Goal: Transaction & Acquisition: Purchase product/service

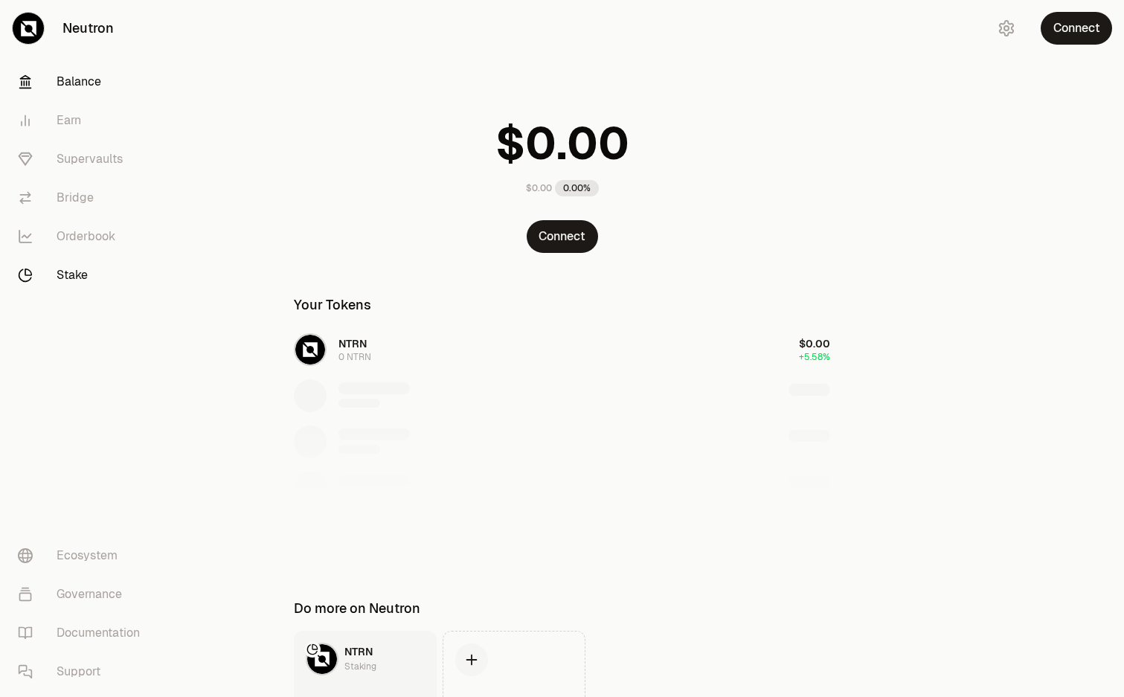
click at [83, 277] on link "Stake" at bounding box center [83, 275] width 155 height 39
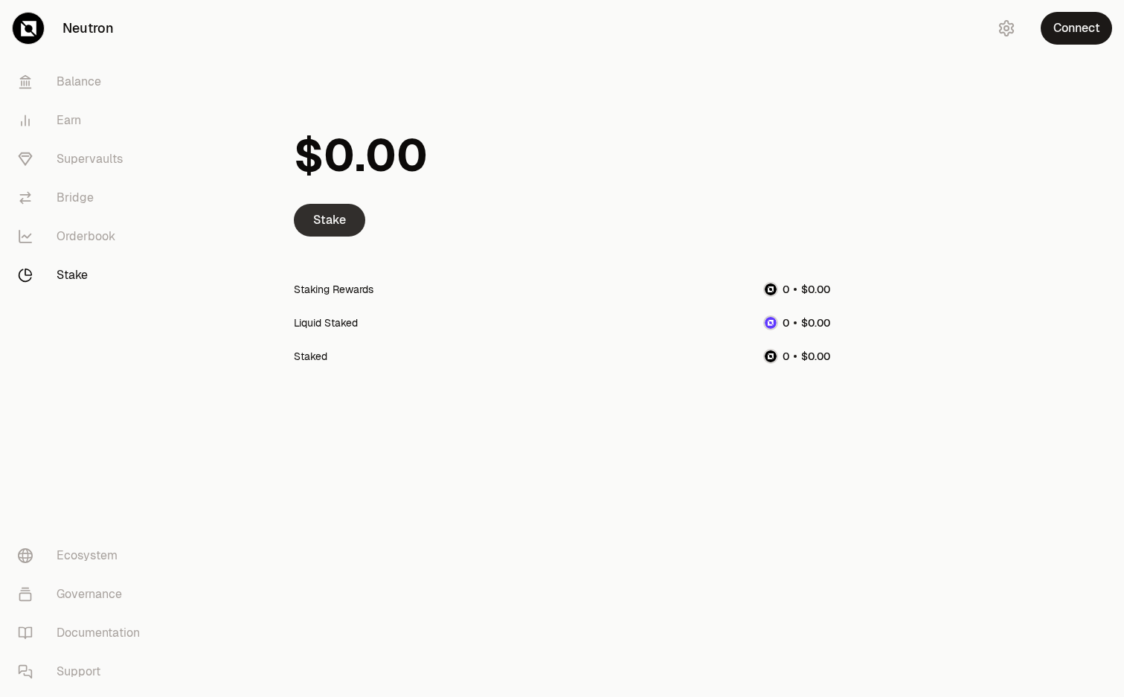
click at [335, 227] on link "Stake" at bounding box center [329, 220] width 71 height 33
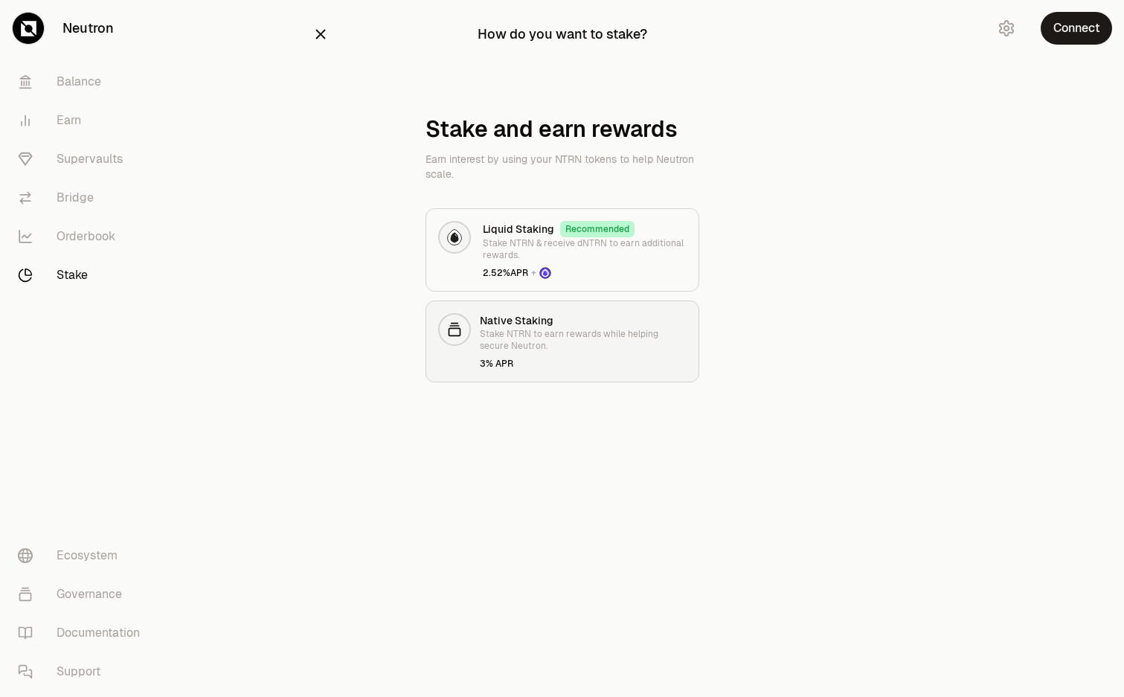
click at [613, 347] on p "Stake NTRN to earn rewards while helping secure Neutron." at bounding box center [583, 340] width 207 height 24
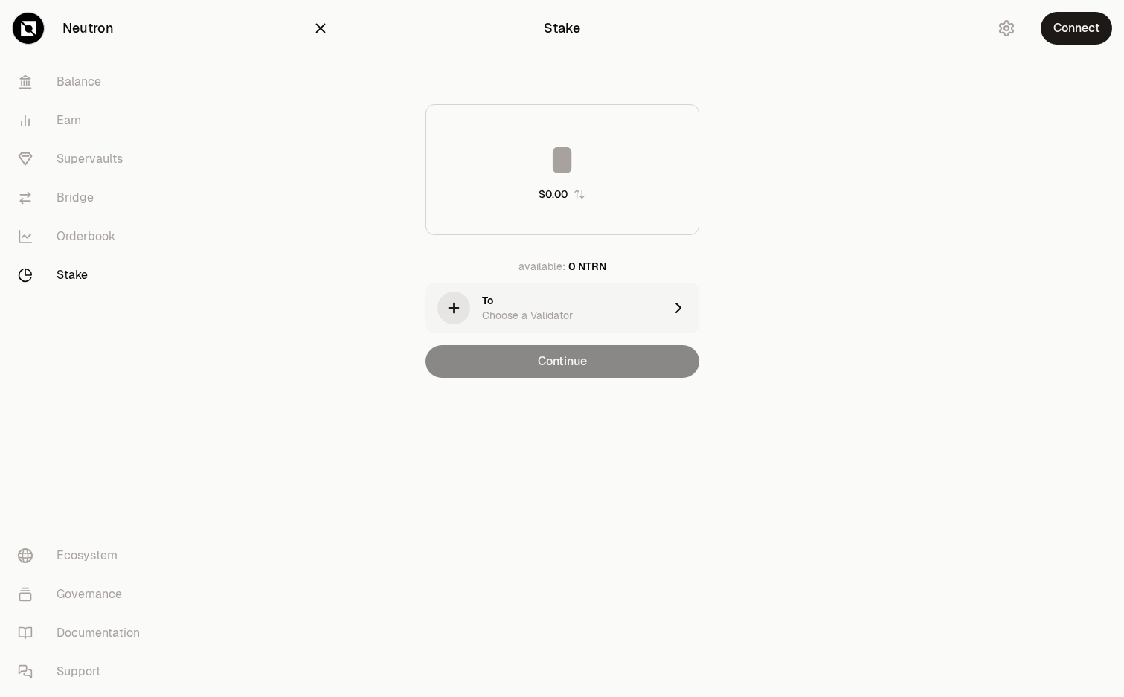
click at [326, 40] on div "Stake" at bounding box center [562, 28] width 500 height 33
click at [320, 28] on icon "button" at bounding box center [320, 29] width 10 height 10
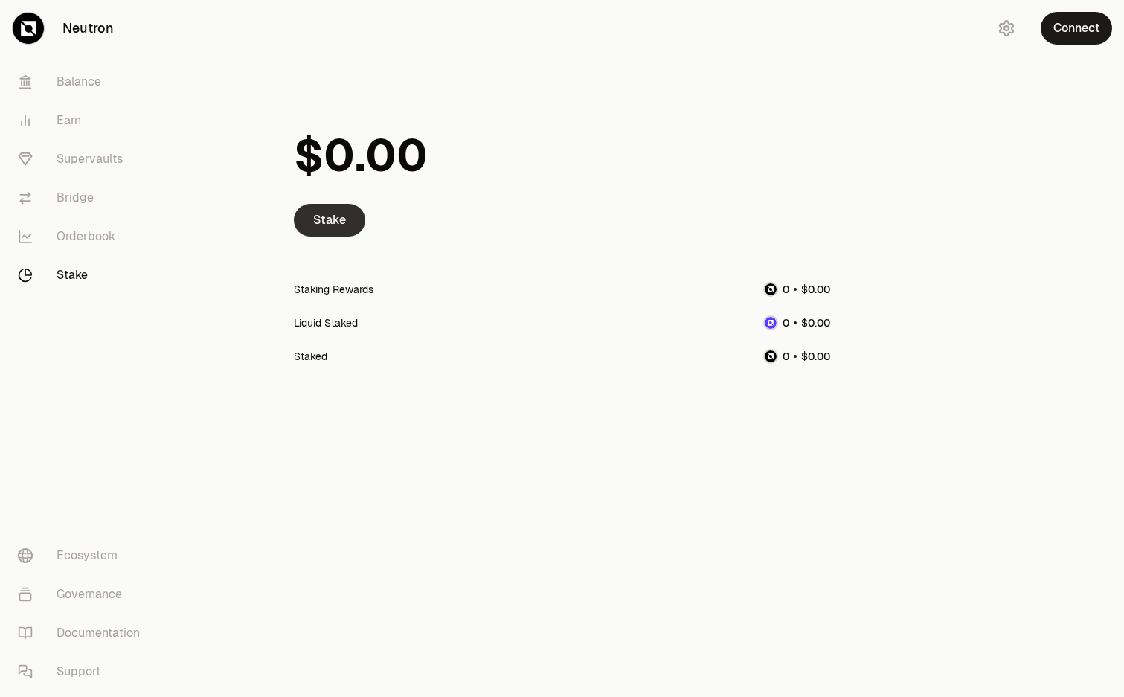
click at [337, 225] on link "Stake" at bounding box center [329, 220] width 71 height 33
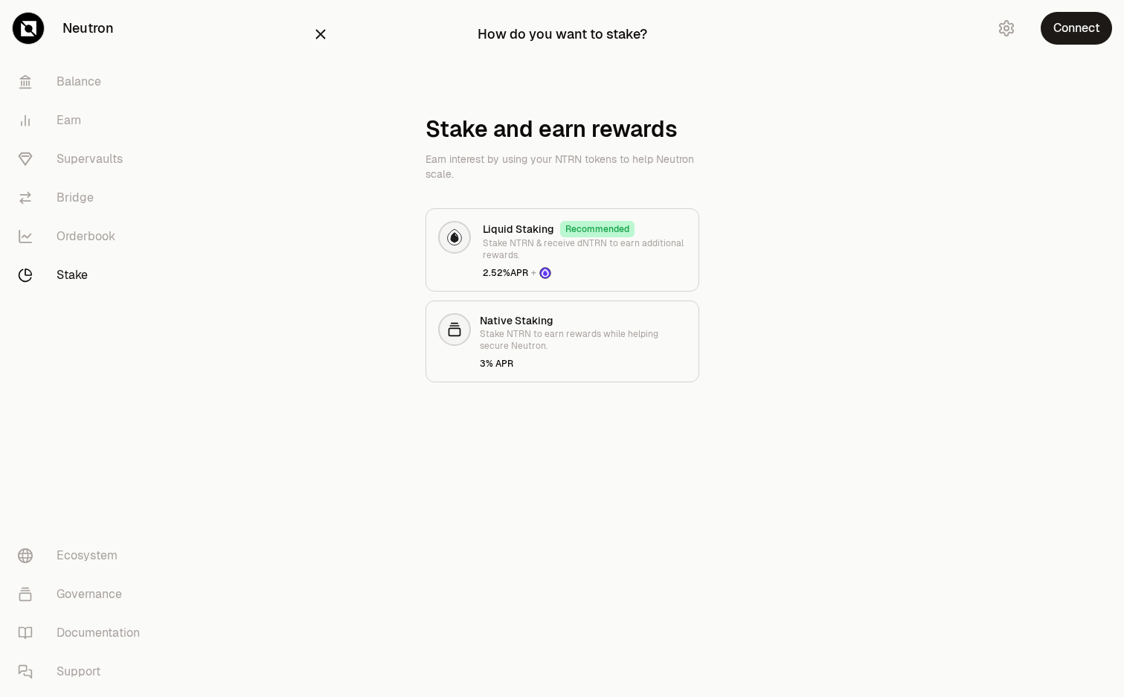
click at [613, 156] on p "Earn interest by using your NTRN tokens to help Neutron scale." at bounding box center [562, 167] width 274 height 30
click at [611, 167] on p "Earn interest by using your NTRN tokens to help Neutron scale." at bounding box center [562, 167] width 274 height 30
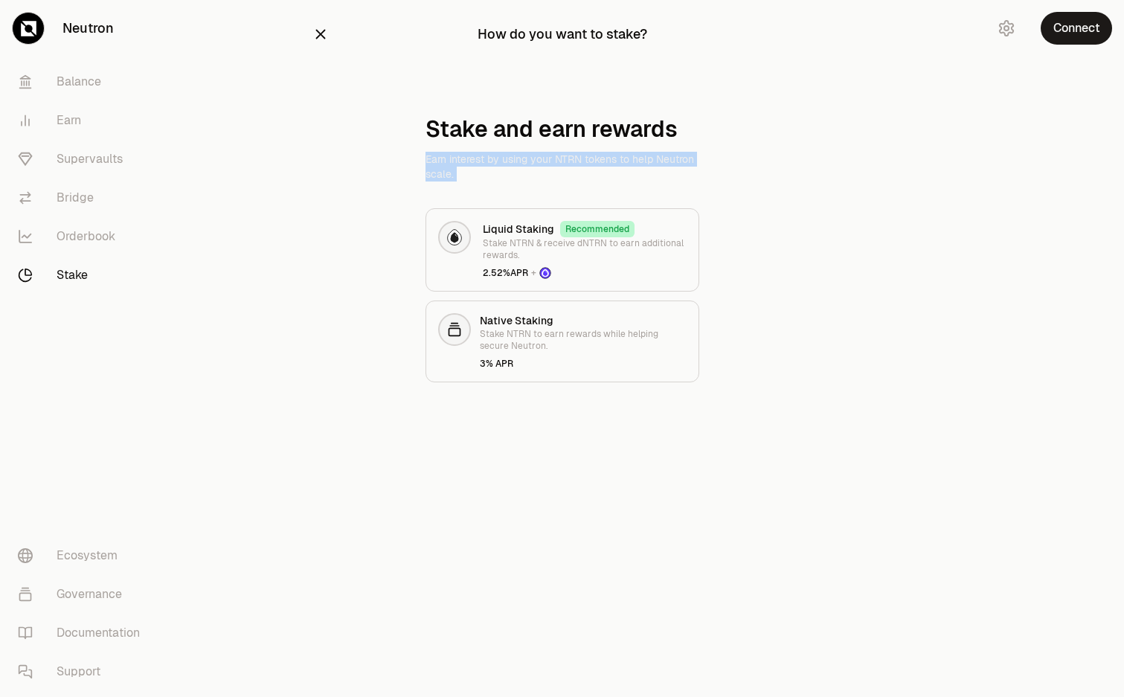
click at [611, 167] on p "Earn interest by using your NTRN tokens to help Neutron scale." at bounding box center [562, 167] width 274 height 30
click at [611, 168] on p "Earn interest by using your NTRN tokens to help Neutron scale." at bounding box center [562, 167] width 274 height 30
click at [631, 179] on p "Earn interest by using your NTRN tokens to help Neutron scale." at bounding box center [562, 167] width 274 height 30
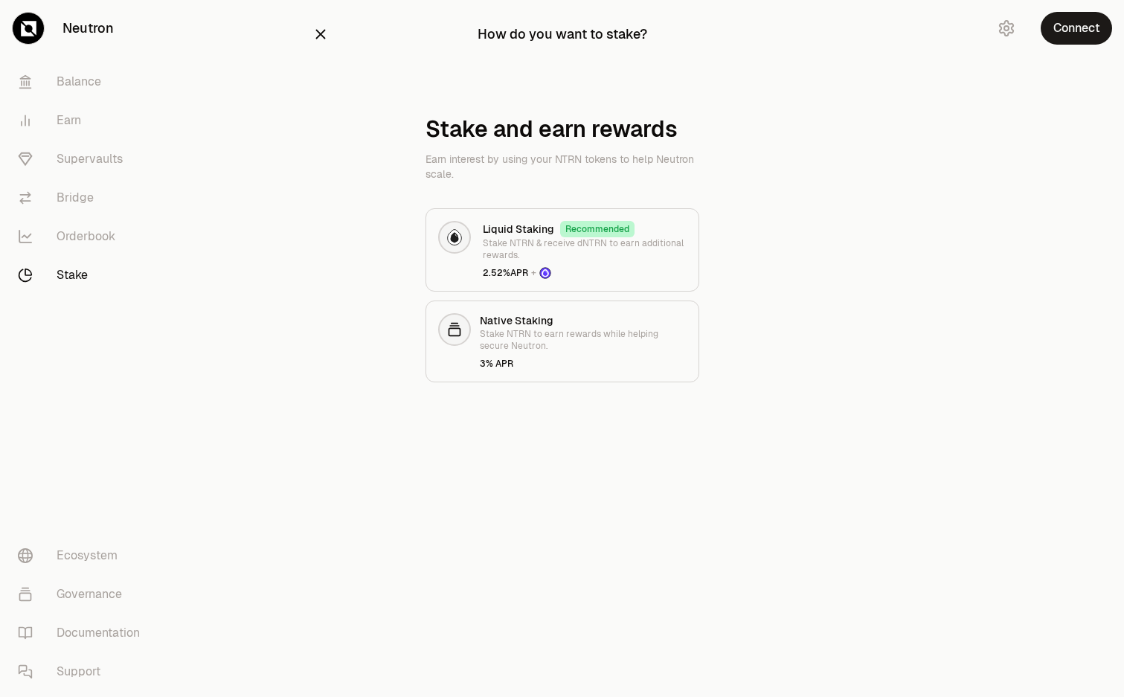
click at [631, 179] on p "Earn interest by using your NTRN tokens to help Neutron scale." at bounding box center [562, 167] width 274 height 30
click at [642, 179] on p "Earn interest by using your NTRN tokens to help Neutron scale." at bounding box center [562, 167] width 274 height 30
click at [765, 329] on div "Stake and earn rewards Earn interest by using your NTRN tokens to help Neutron …" at bounding box center [562, 249] width 500 height 266
click at [541, 252] on p "Stake NTRN & receive dNTRN to earn additional rewards." at bounding box center [585, 249] width 204 height 24
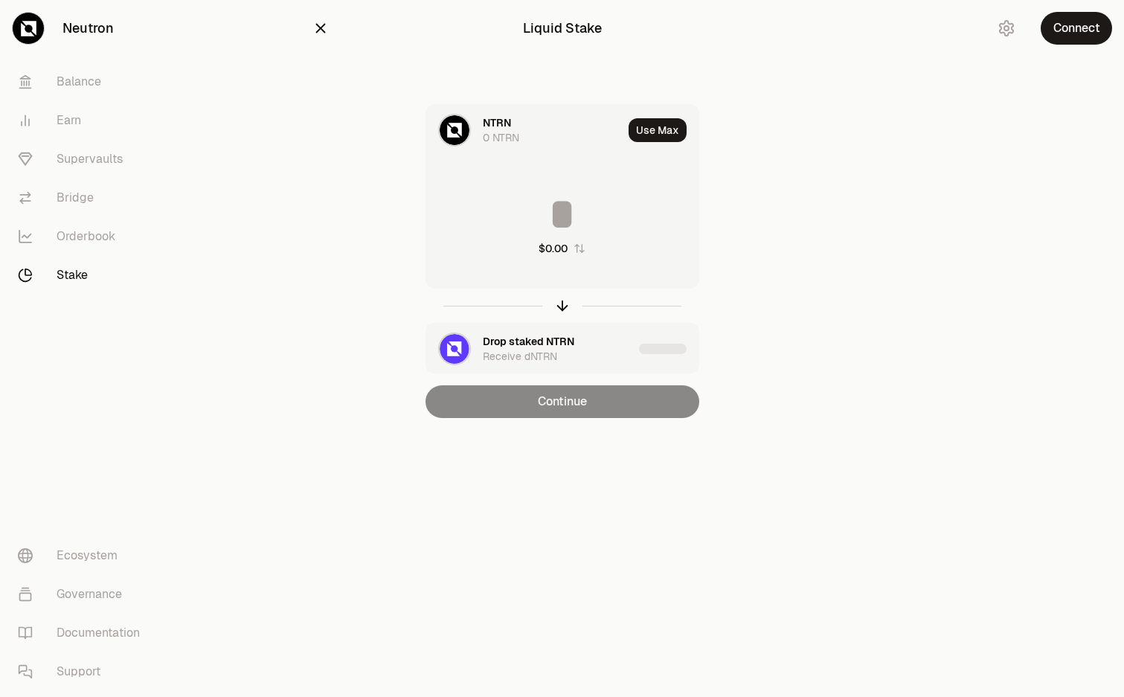
click at [323, 25] on icon "button" at bounding box center [320, 28] width 16 height 16
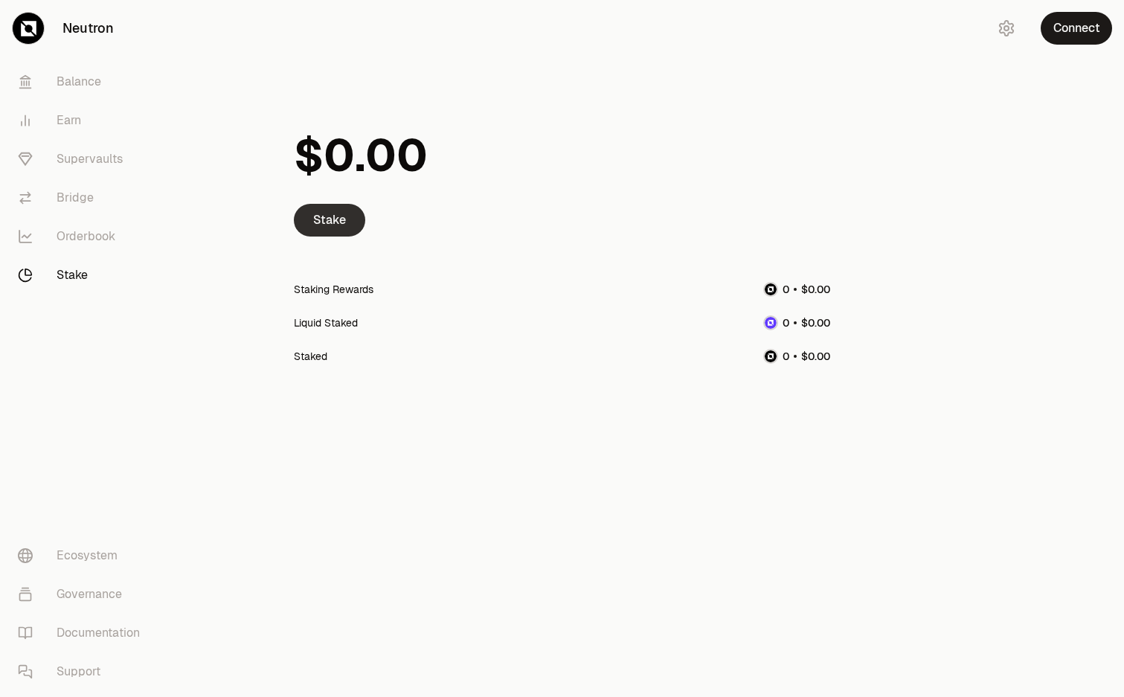
click at [344, 224] on link "Stake" at bounding box center [329, 220] width 71 height 33
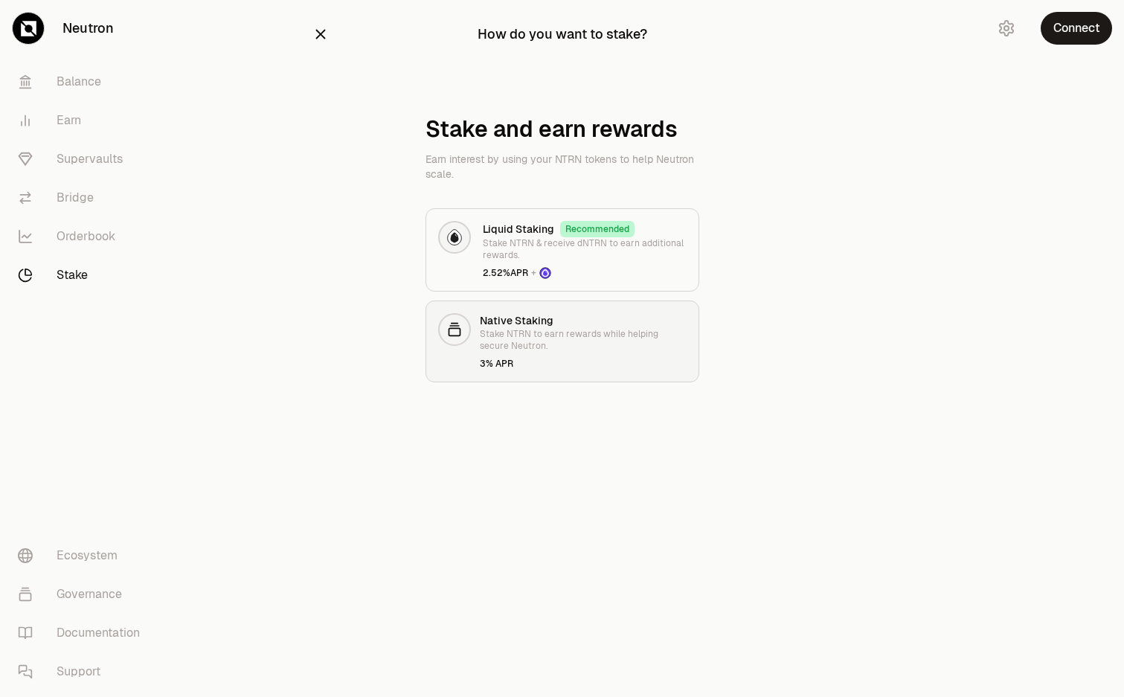
click at [570, 329] on p "Stake NTRN to earn rewards while helping secure Neutron." at bounding box center [583, 340] width 207 height 24
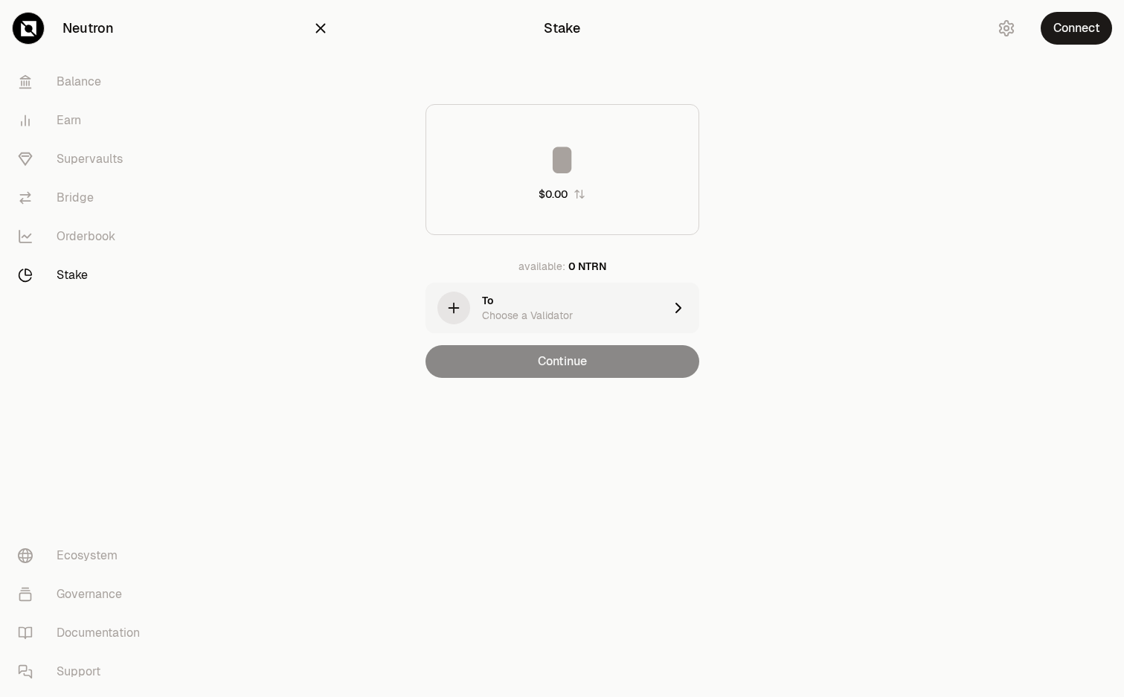
click at [553, 313] on div "Choose a Validator" at bounding box center [527, 315] width 91 height 15
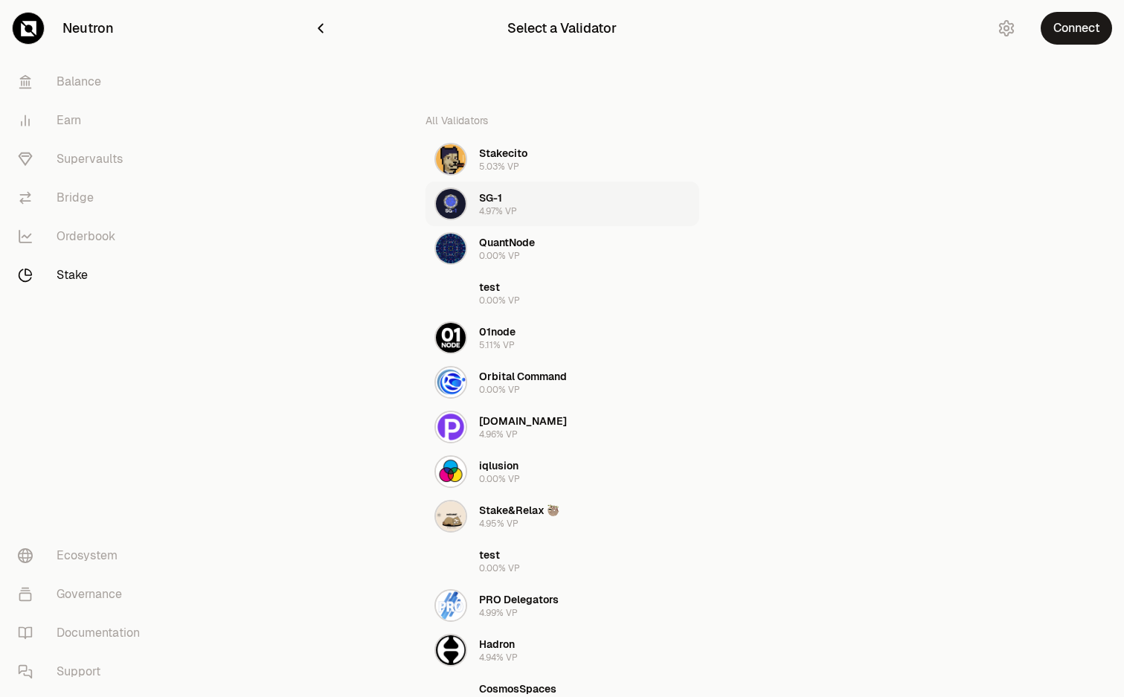
click at [525, 213] on button "SG-1 4.97% VP" at bounding box center [562, 203] width 274 height 45
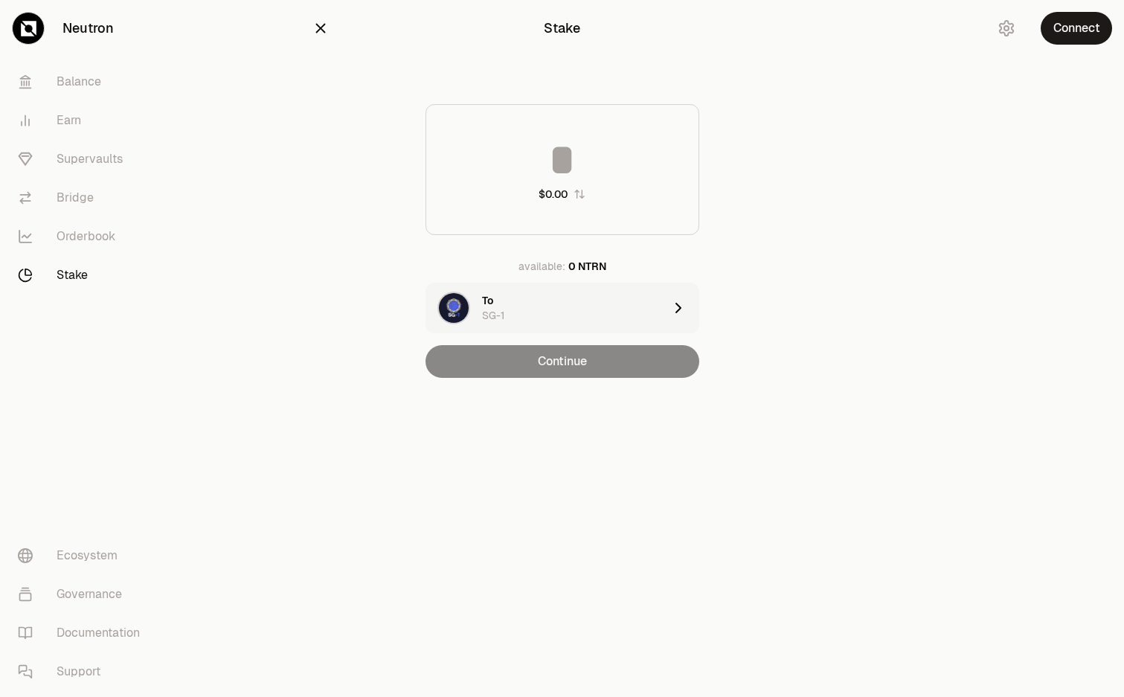
click at [608, 329] on div "To SG-1" at bounding box center [544, 308] width 238 height 51
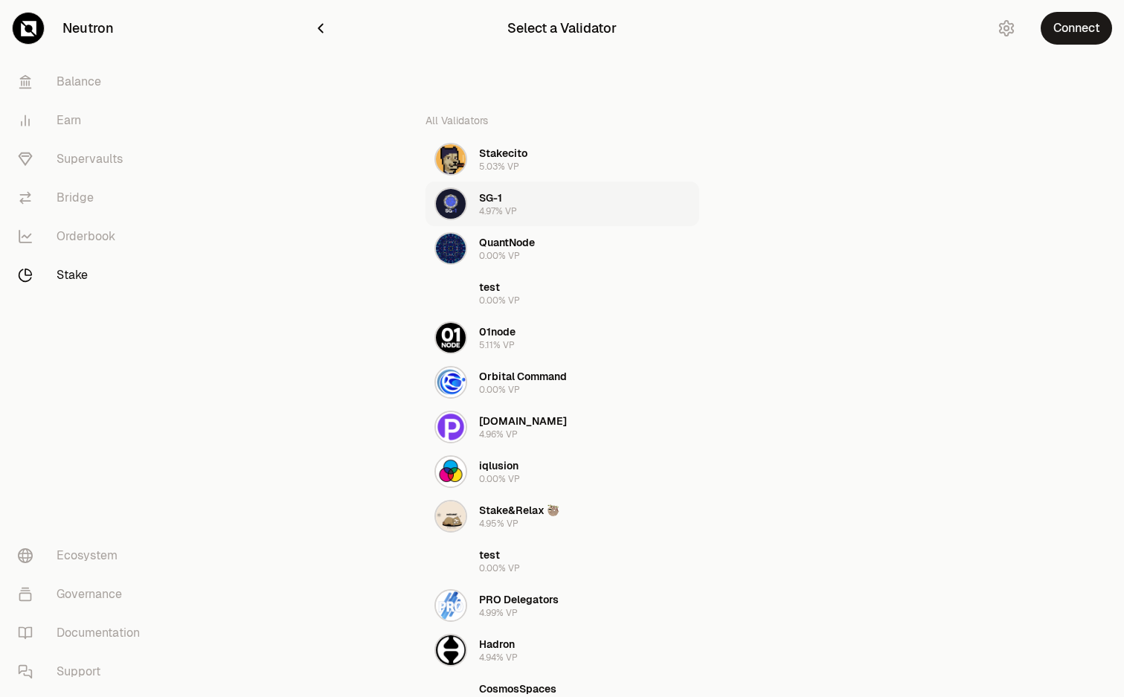
click at [603, 198] on button "SG-1 4.97% VP" at bounding box center [562, 203] width 274 height 45
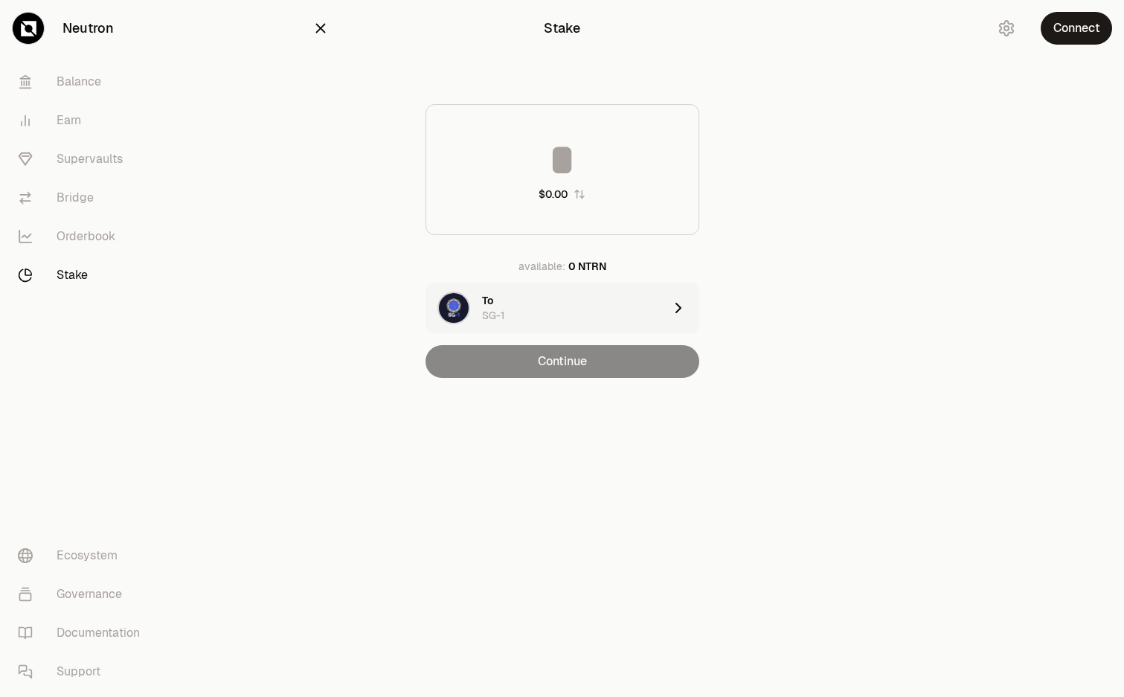
click at [555, 140] on input at bounding box center [562, 160] width 272 height 45
type input "*"
click at [754, 264] on div "* $0.10 available: 0 NTRN To SG-1 Continue" at bounding box center [562, 241] width 500 height 274
click at [590, 367] on div "Continue" at bounding box center [562, 361] width 274 height 33
click at [320, 29] on icon "button" at bounding box center [320, 29] width 10 height 10
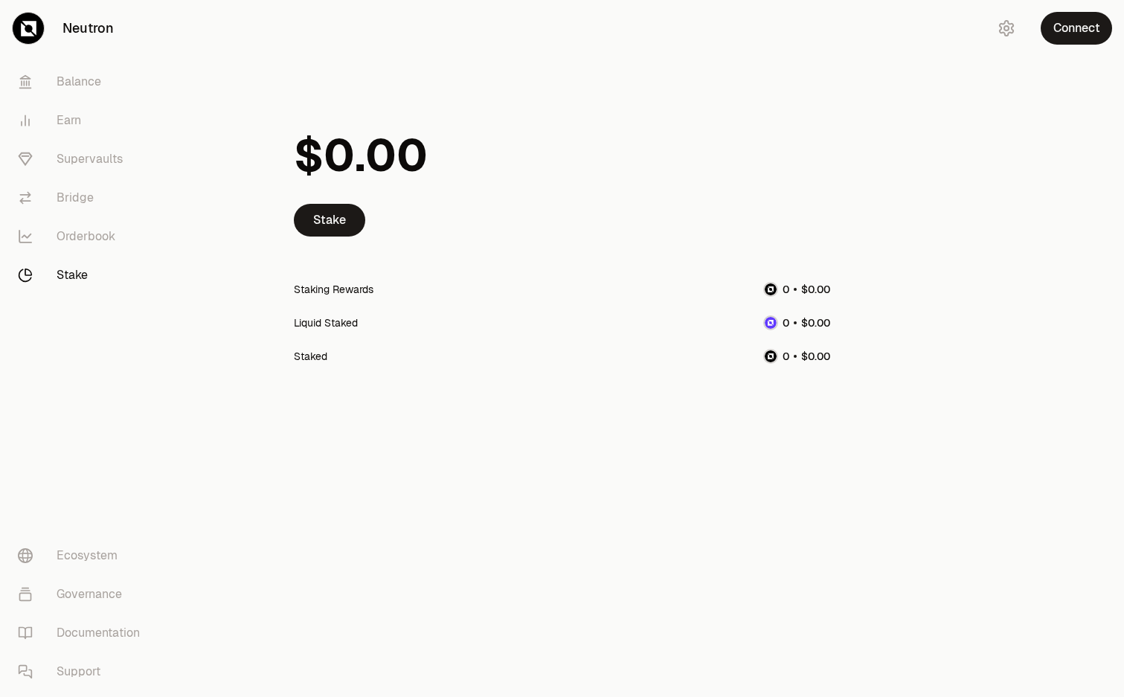
click at [385, 490] on div "Stake Staking Rewards Liquid Staked Staked" at bounding box center [562, 246] width 572 height 492
click at [338, 222] on link "Stake" at bounding box center [329, 220] width 71 height 33
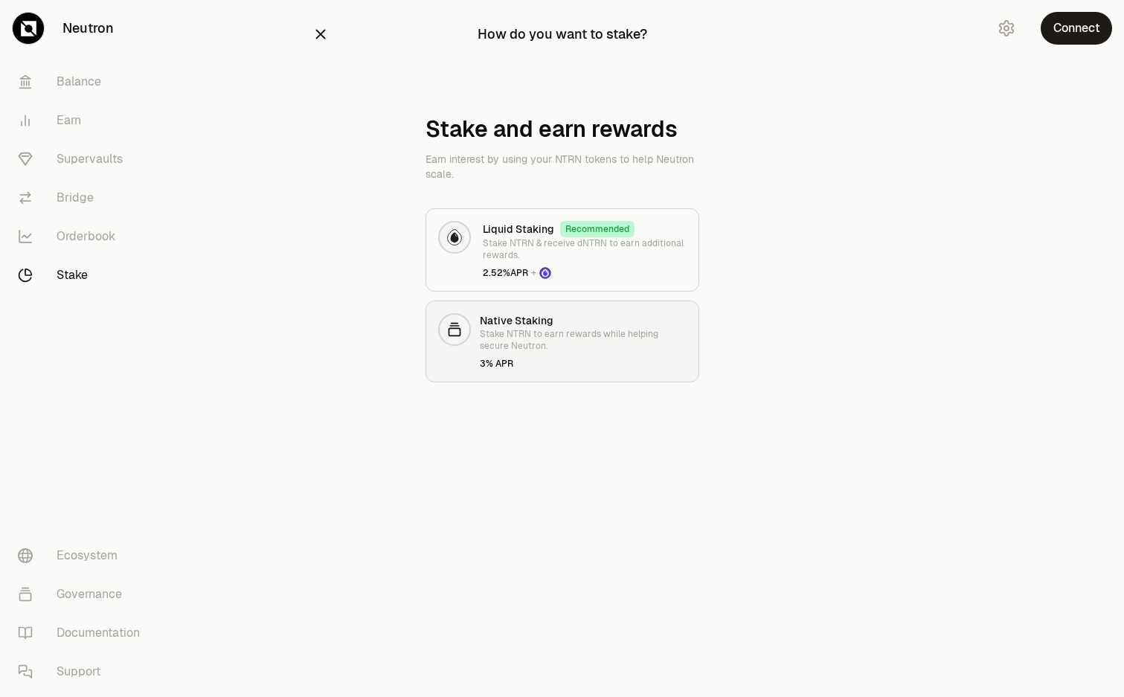
click at [639, 358] on div "3% APR" at bounding box center [583, 364] width 207 height 12
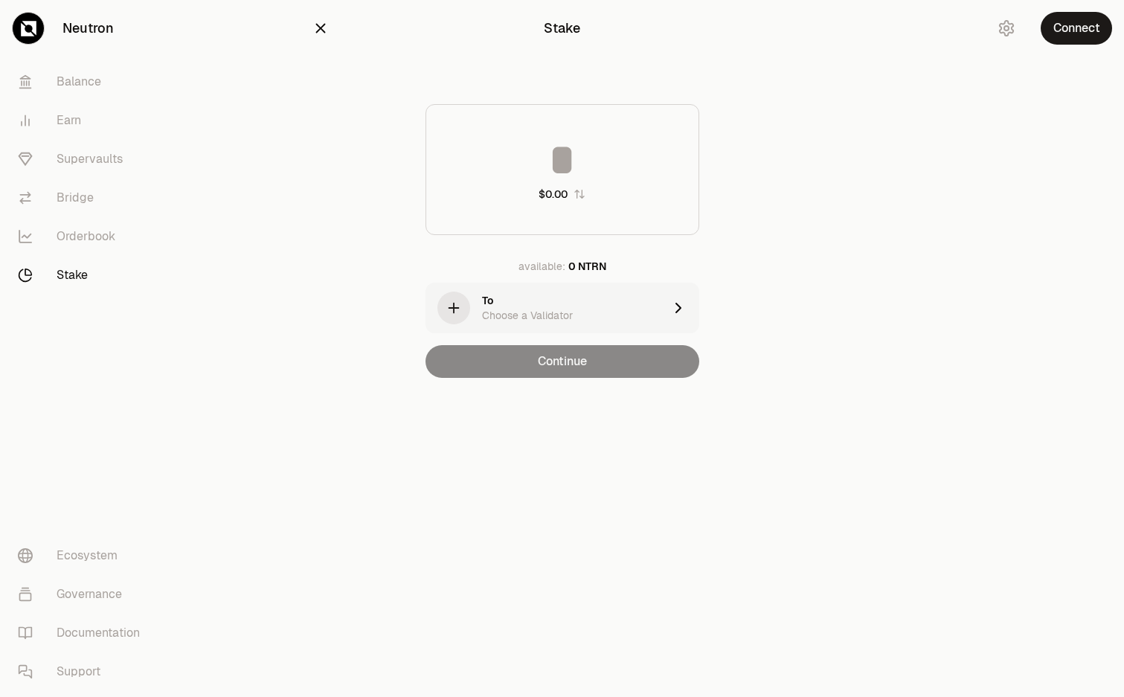
click at [320, 29] on icon "button" at bounding box center [320, 28] width 16 height 16
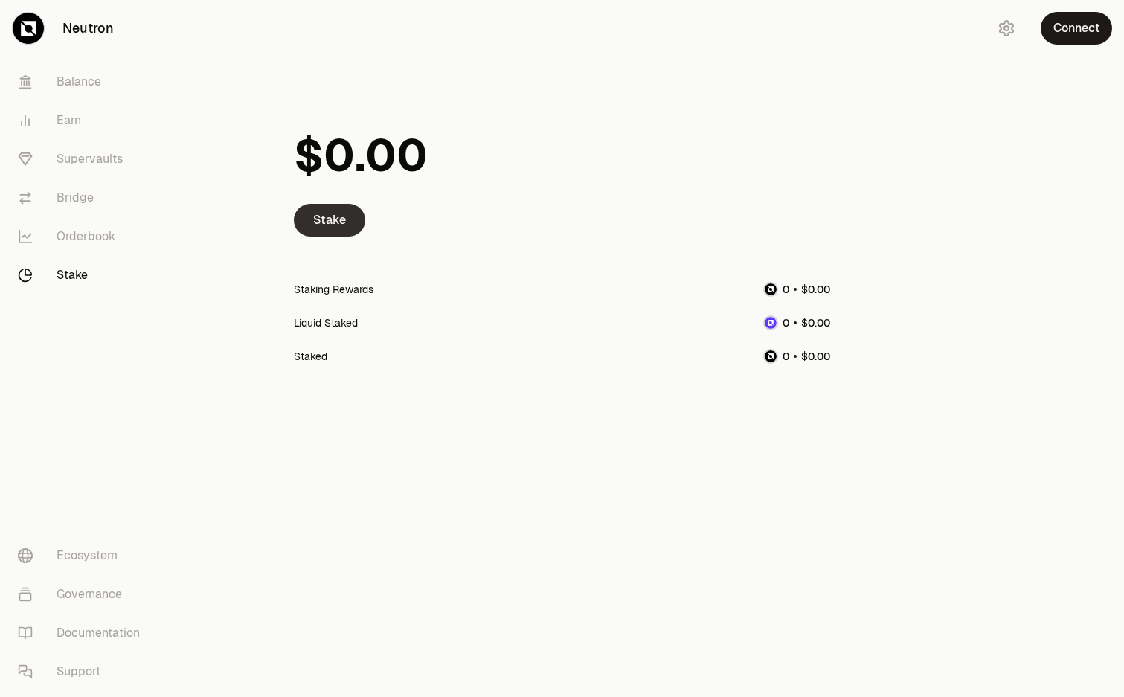
click at [346, 216] on link "Stake" at bounding box center [329, 220] width 71 height 33
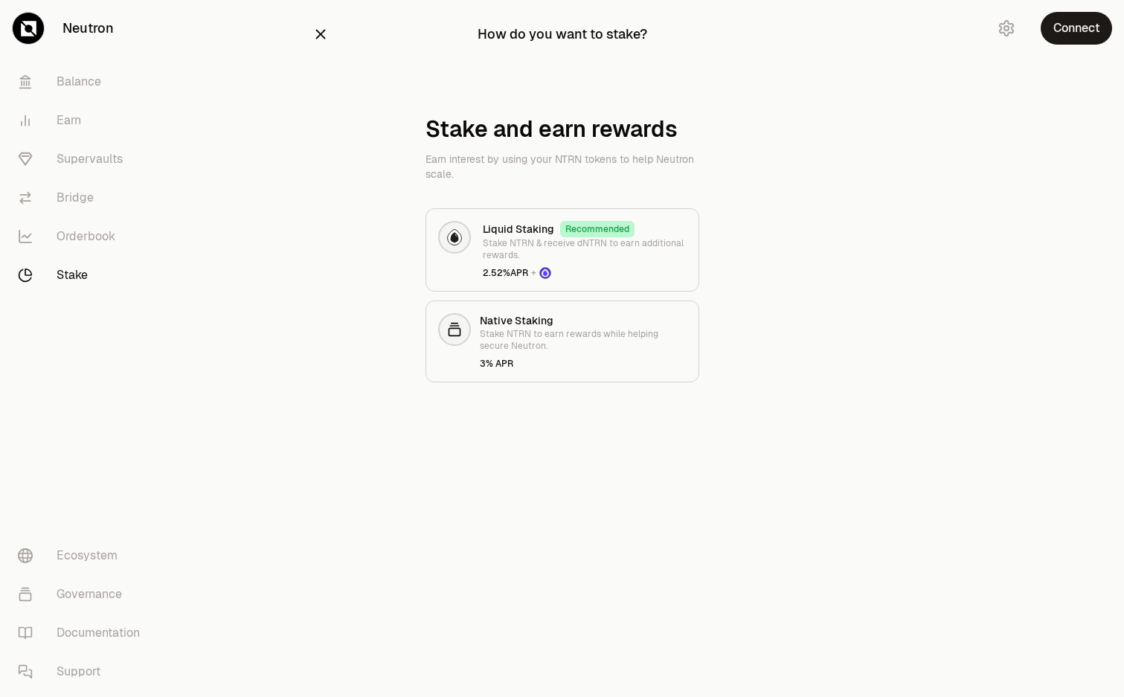
click at [904, 472] on div "Neutron Balance Earn Supervaults Bridge Orderbook Stake Ecosystem Governance Do…" at bounding box center [645, 348] width 957 height 697
